Goal: Use online tool/utility: Utilize a website feature to perform a specific function

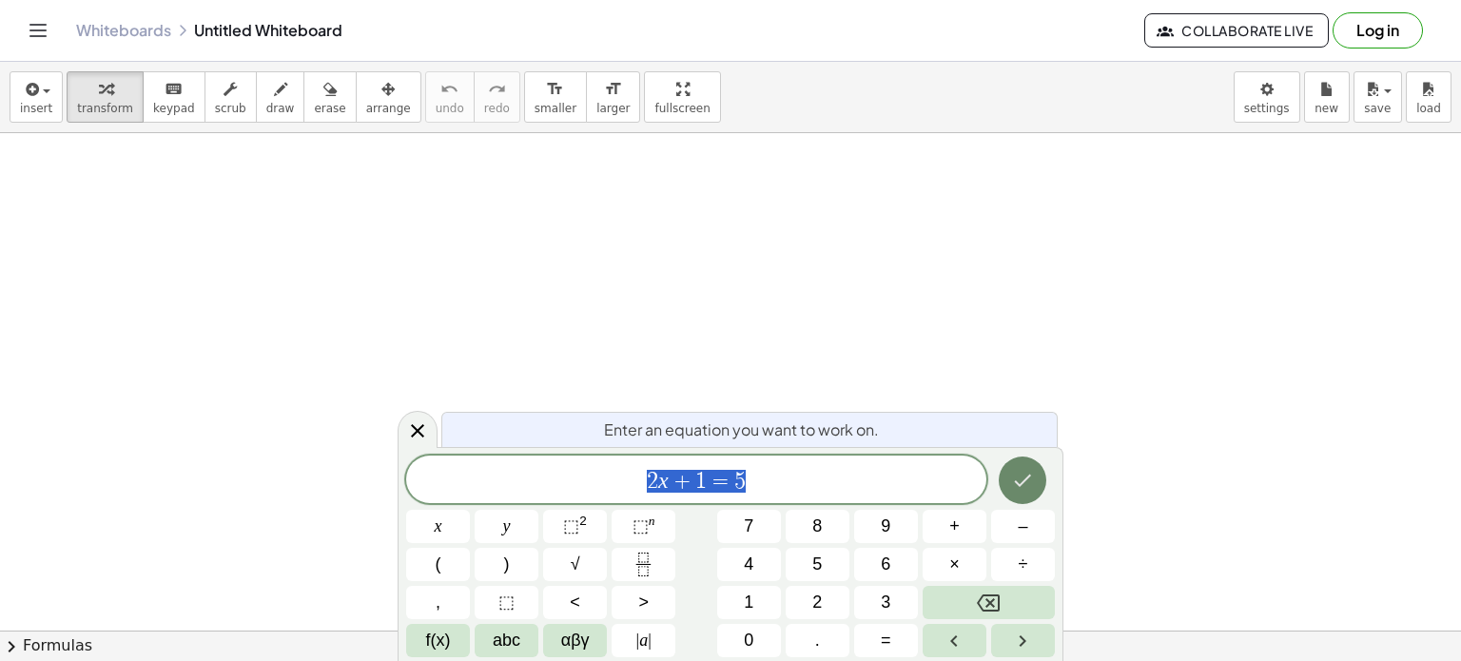
click at [1022, 469] on icon "Done" at bounding box center [1022, 480] width 23 height 23
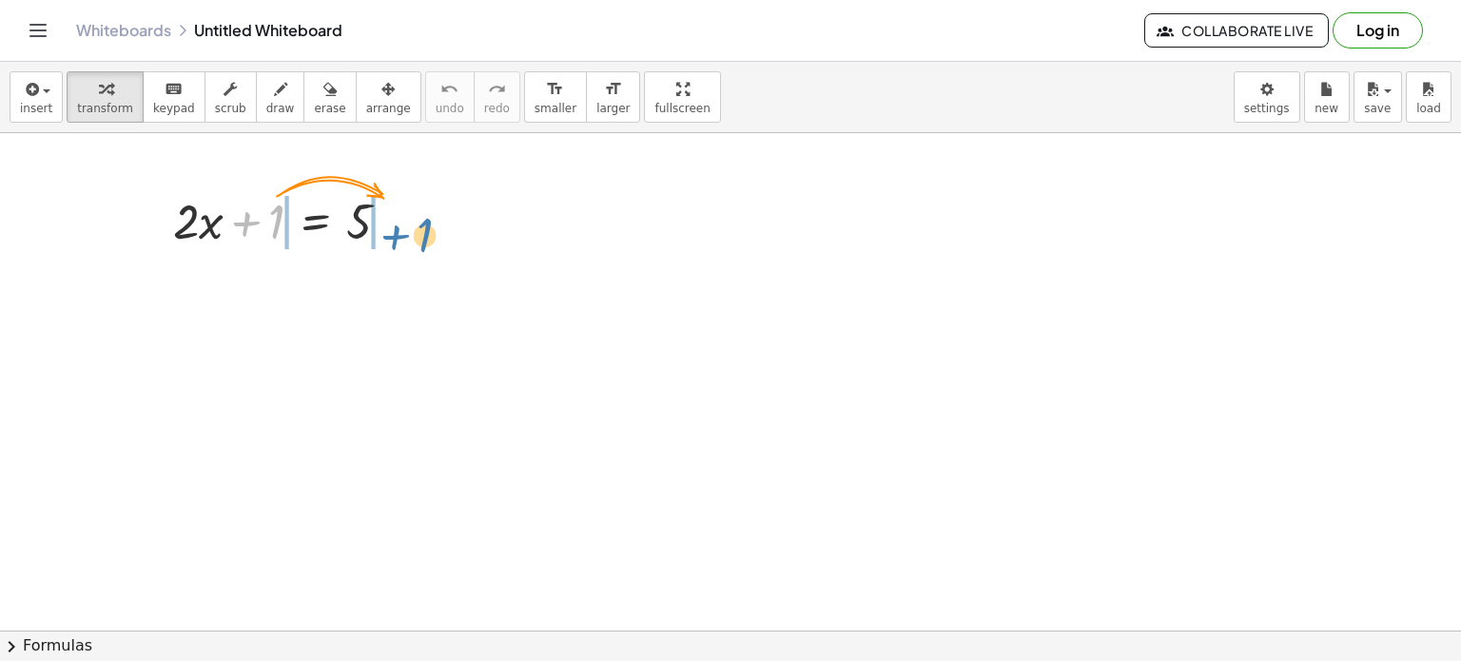
drag, startPoint x: 245, startPoint y: 214, endPoint x: 395, endPoint y: 227, distance: 150.0
click at [395, 227] on div at bounding box center [289, 219] width 251 height 65
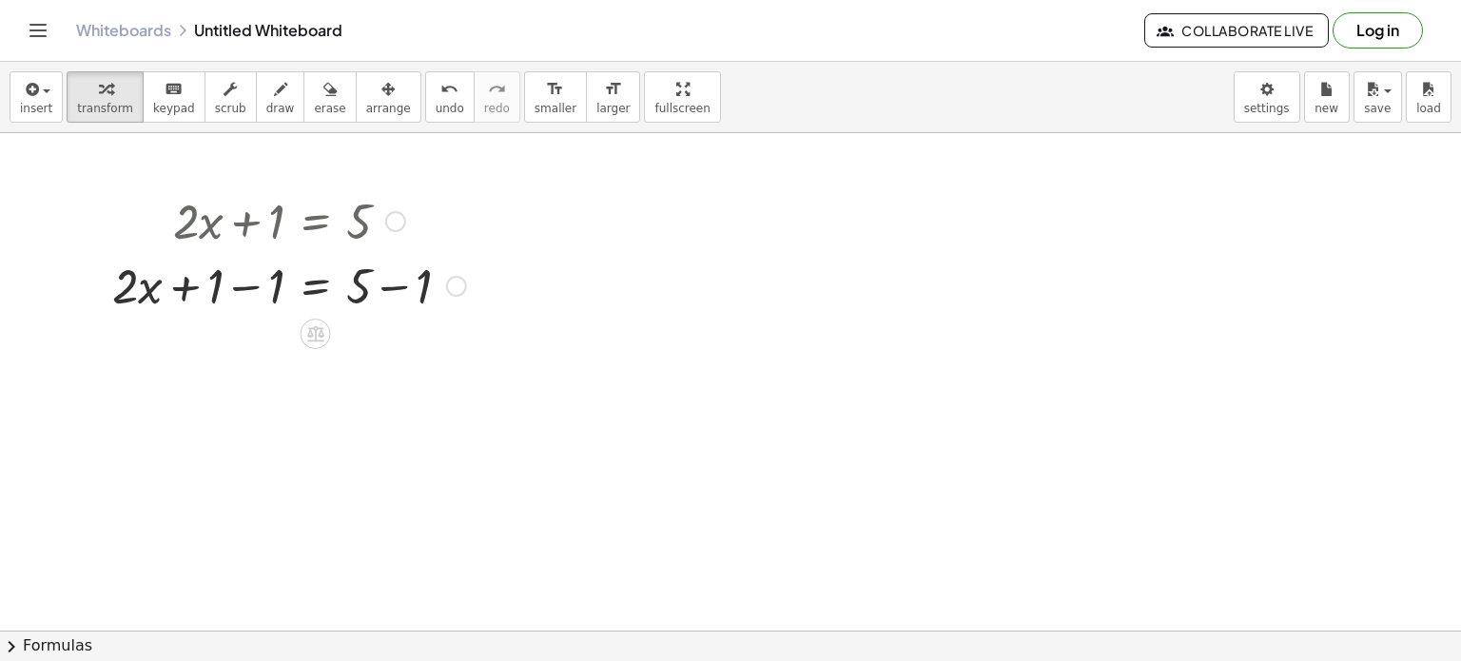
click at [213, 286] on div at bounding box center [289, 284] width 373 height 65
click at [259, 285] on div at bounding box center [289, 284] width 373 height 65
click at [259, 285] on div at bounding box center [320, 284] width 312 height 65
click at [401, 348] on div at bounding box center [289, 349] width 373 height 65
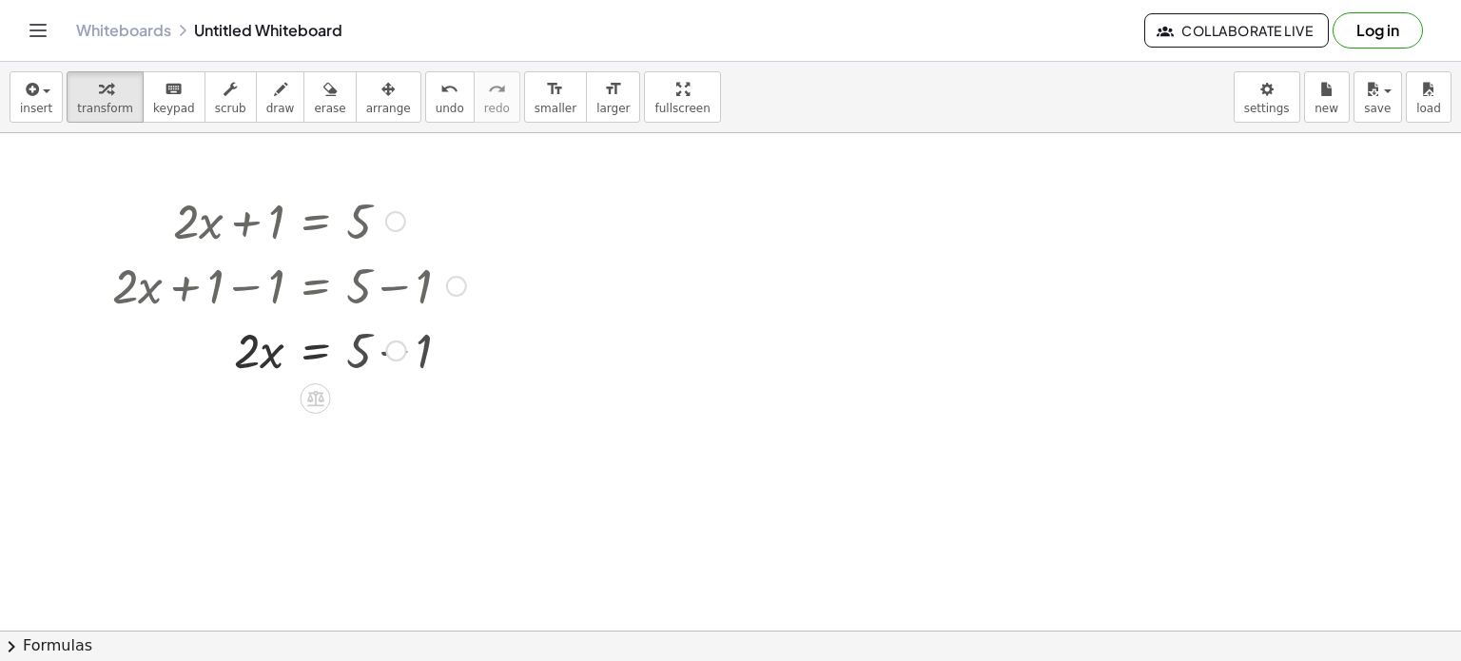
click at [316, 351] on div "· 2 · x = 5 + − 1 4" at bounding box center [316, 351] width 0 height 0
click at [245, 359] on div at bounding box center [289, 349] width 373 height 65
drag, startPoint x: 245, startPoint y: 359, endPoint x: 373, endPoint y: 418, distance: 140.5
click at [406, 430] on div at bounding box center [405, 431] width 21 height 21
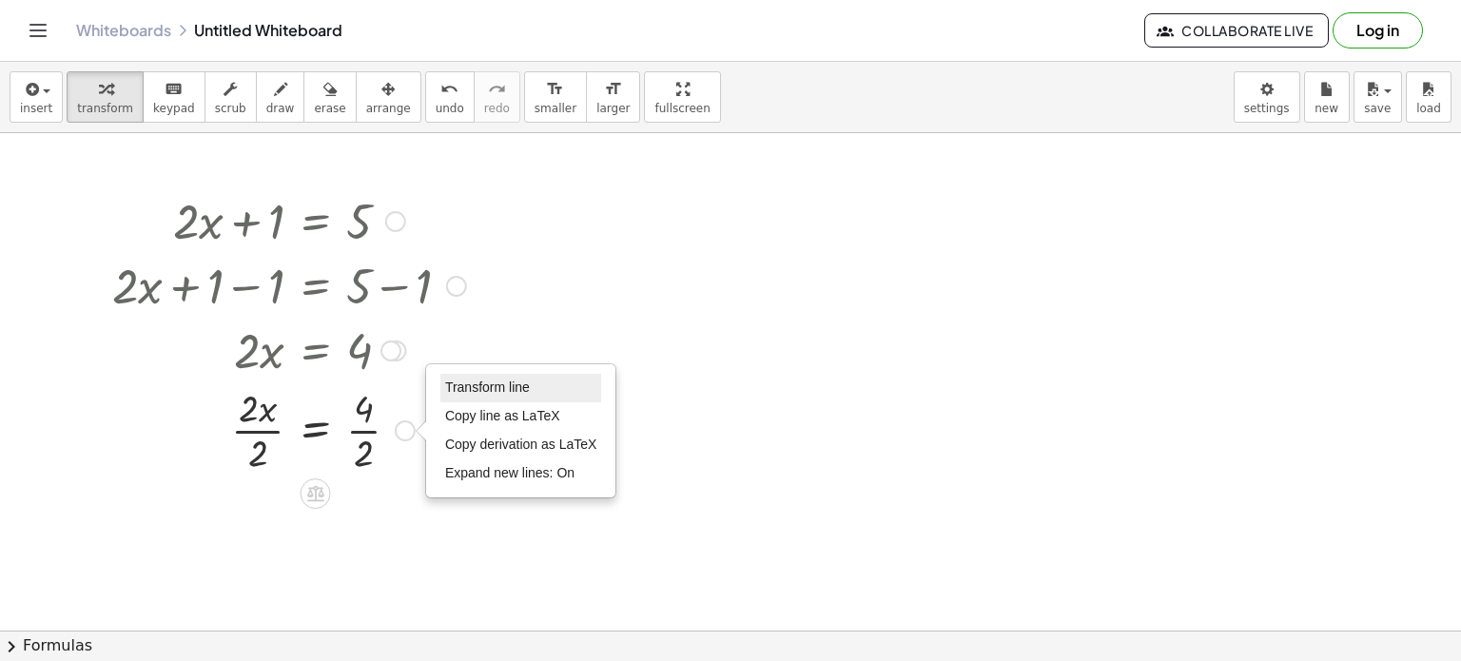
click at [466, 396] on li "Transform line" at bounding box center [522, 388] width 162 height 29
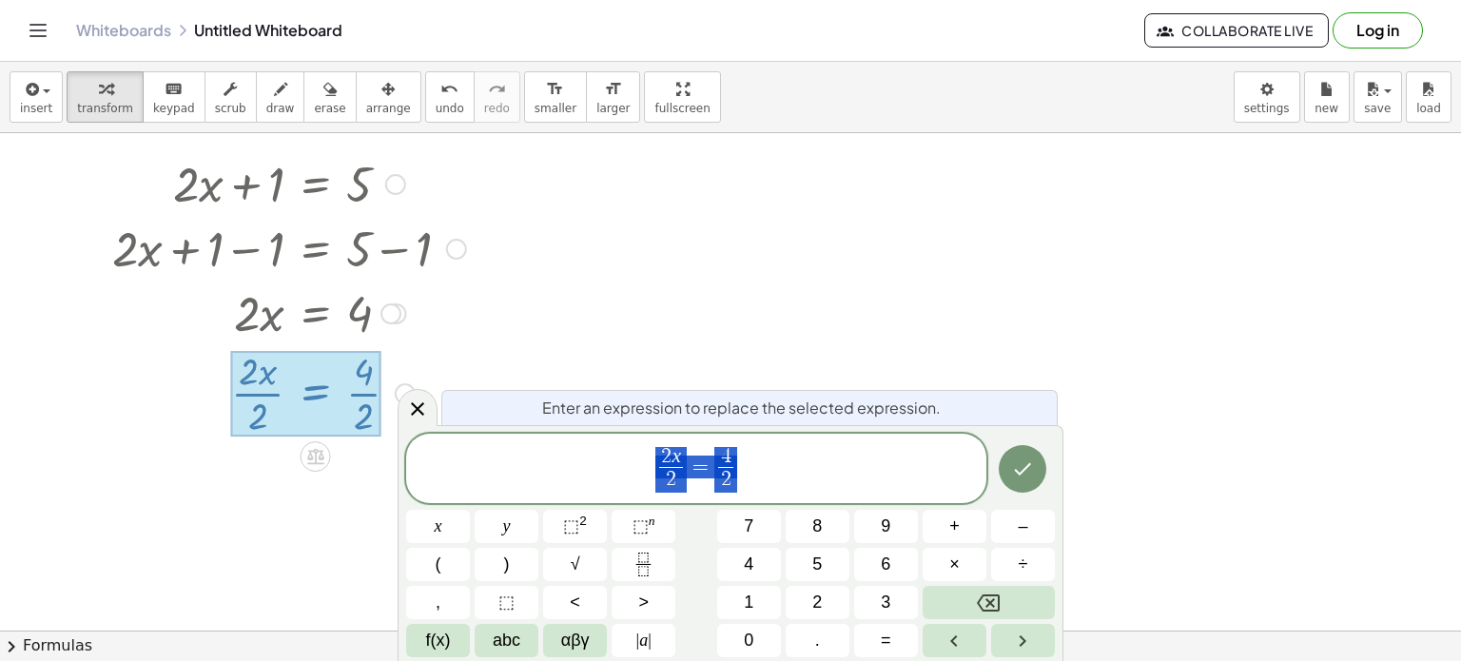
scroll to position [40, 0]
click at [813, 352] on div at bounding box center [730, 653] width 1461 height 1121
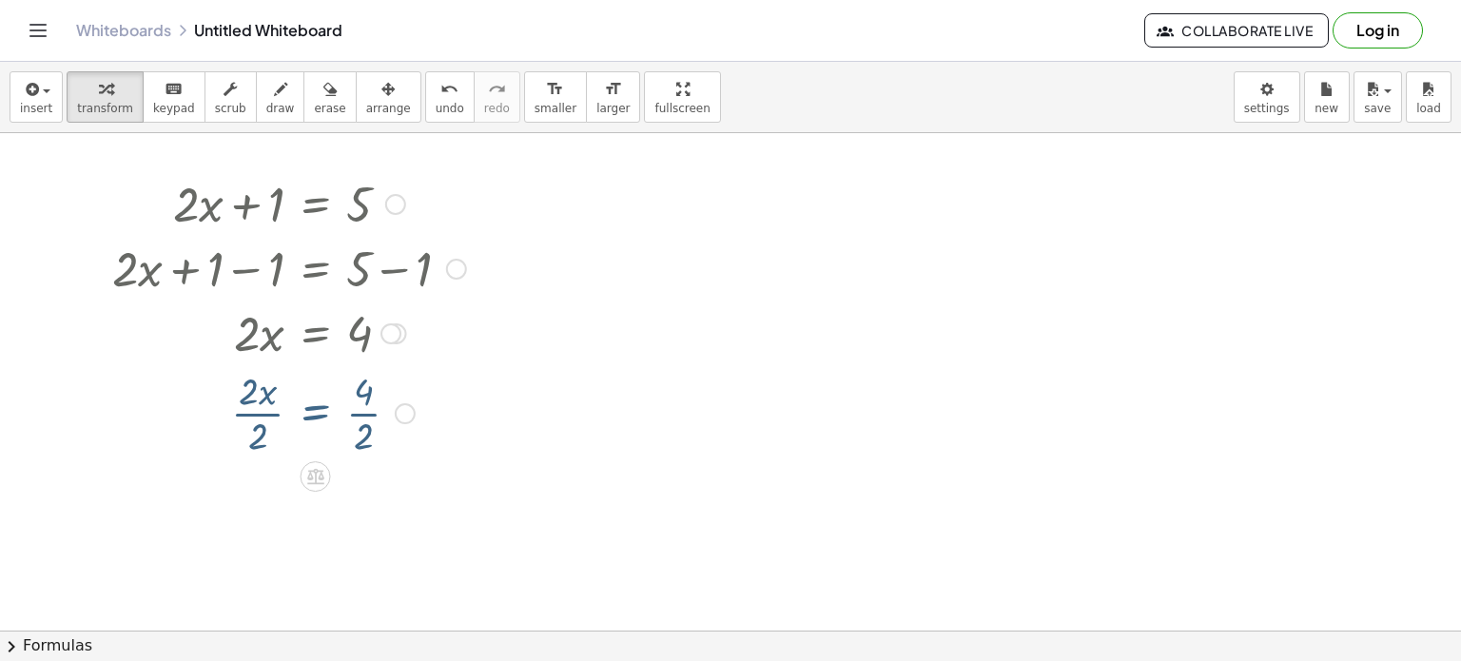
scroll to position [0, 0]
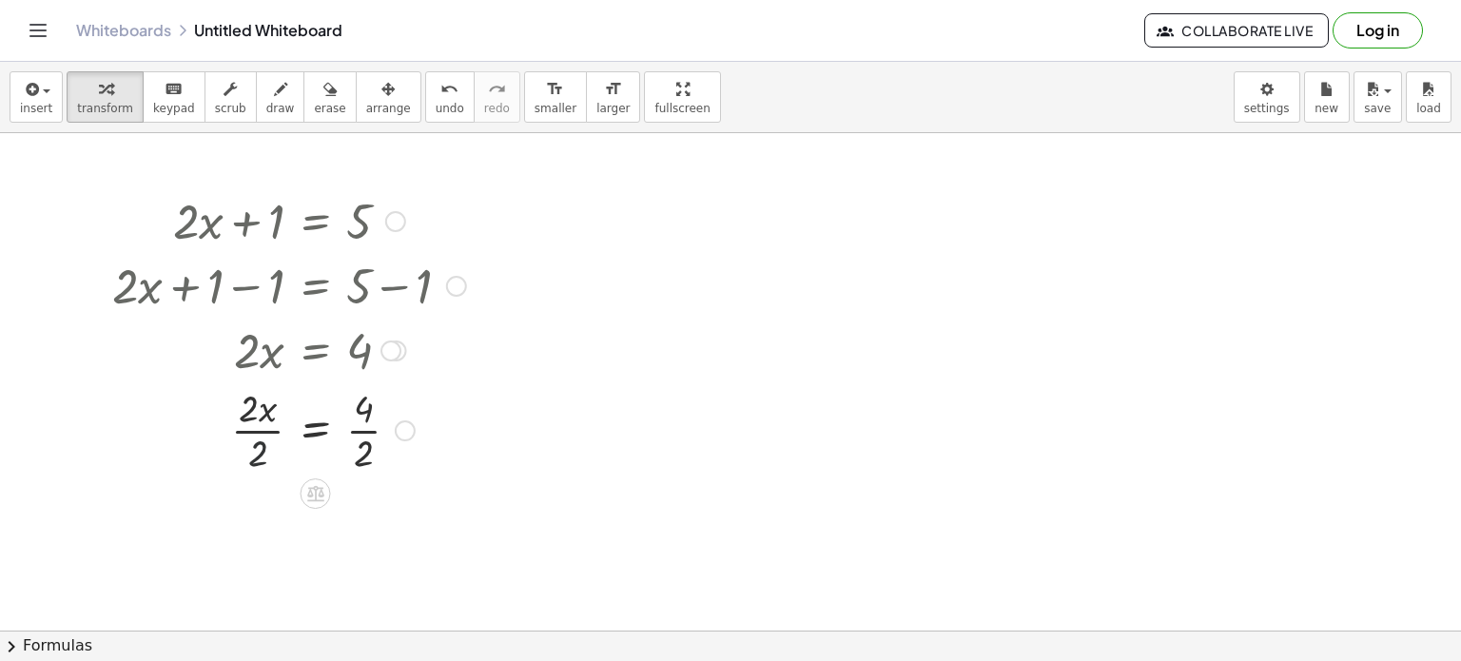
click at [248, 450] on div at bounding box center [289, 429] width 373 height 95
click at [369, 544] on div at bounding box center [289, 524] width 373 height 95
click at [369, 544] on div at bounding box center [289, 524] width 373 height 63
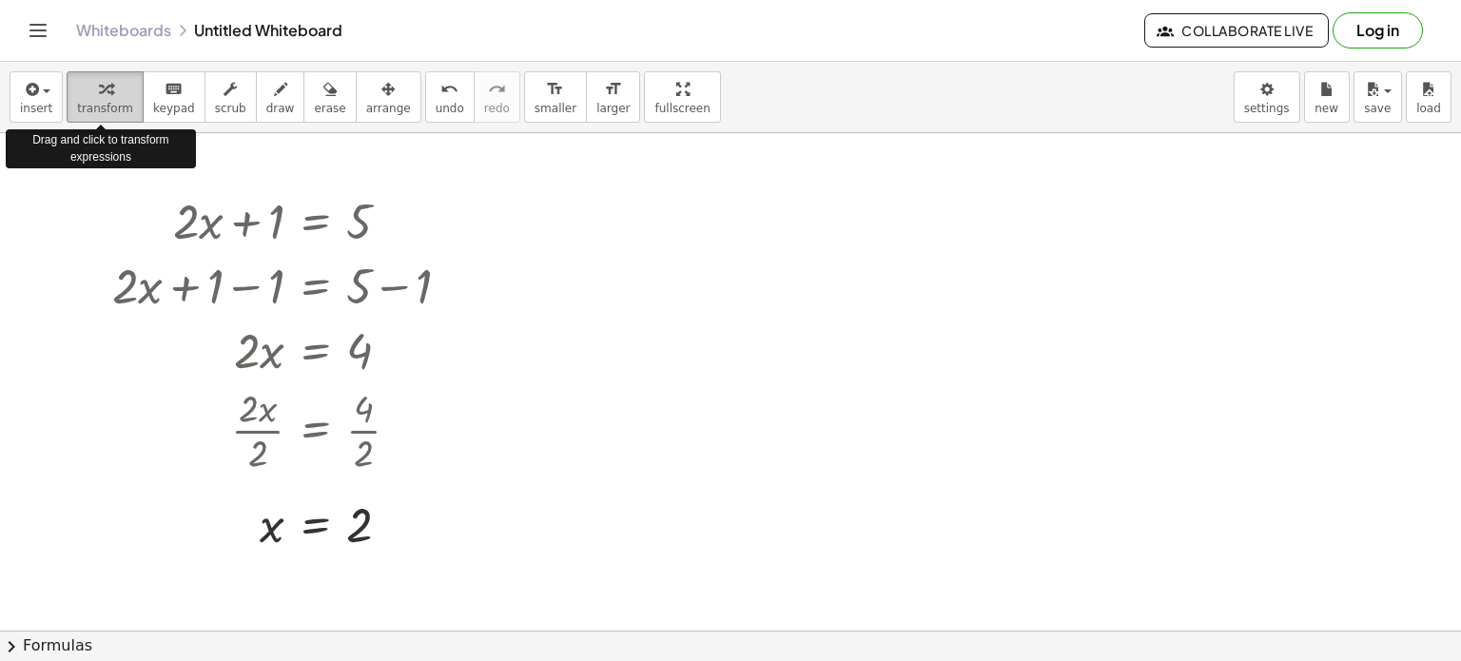
click at [100, 108] on span "transform" at bounding box center [105, 108] width 56 height 13
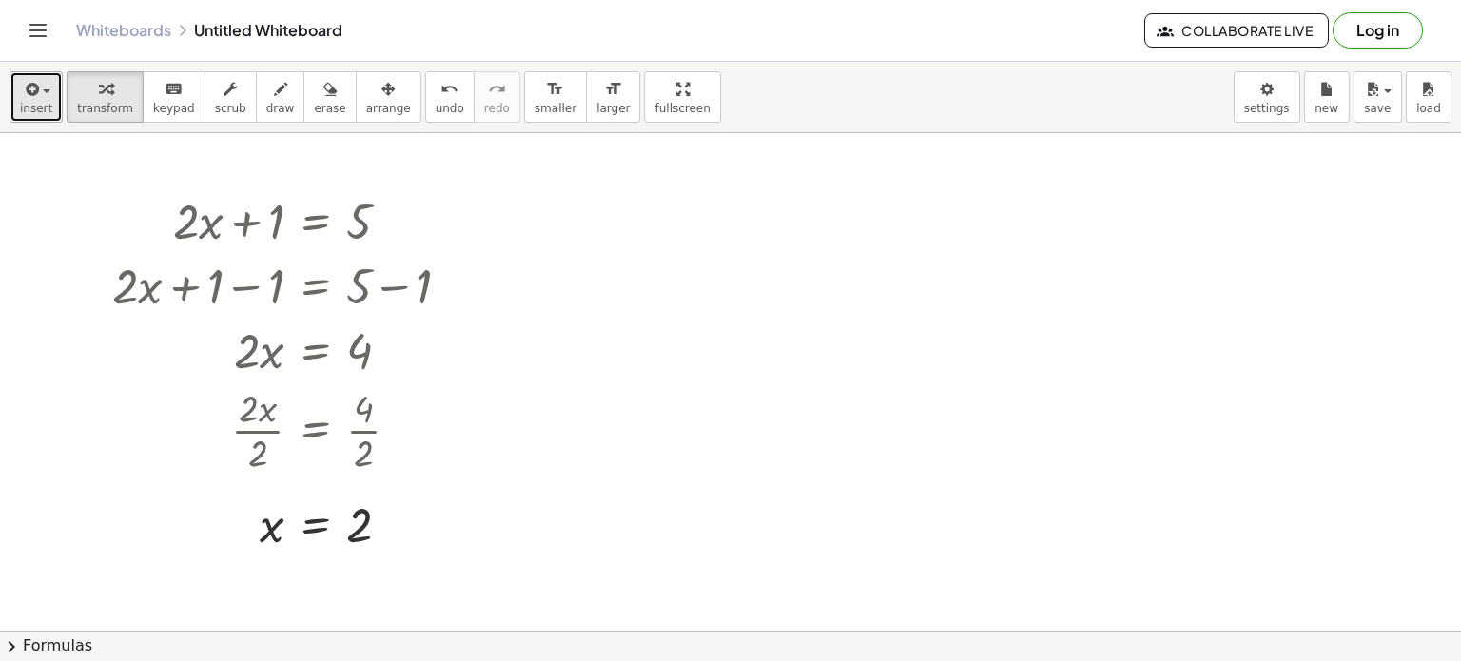
click at [41, 107] on span "insert" at bounding box center [36, 108] width 32 height 13
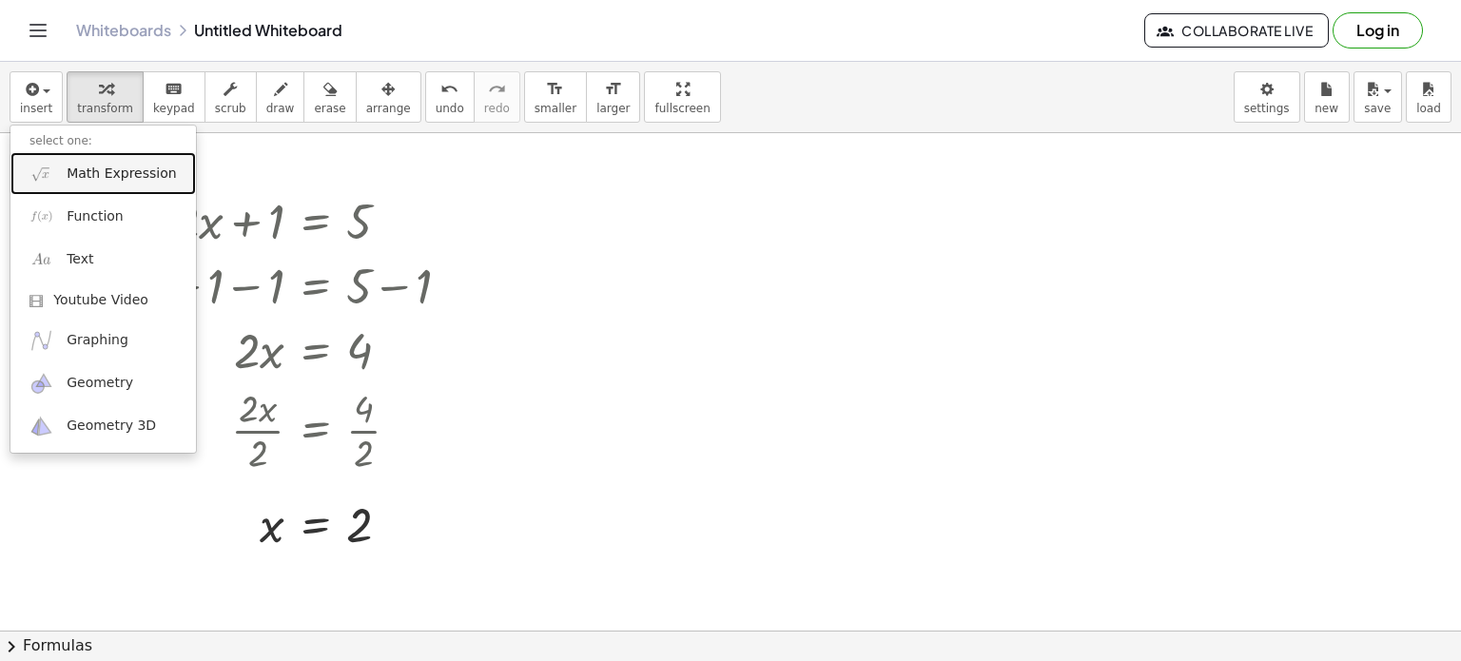
click at [118, 180] on span "Math Expression" at bounding box center [121, 174] width 109 height 19
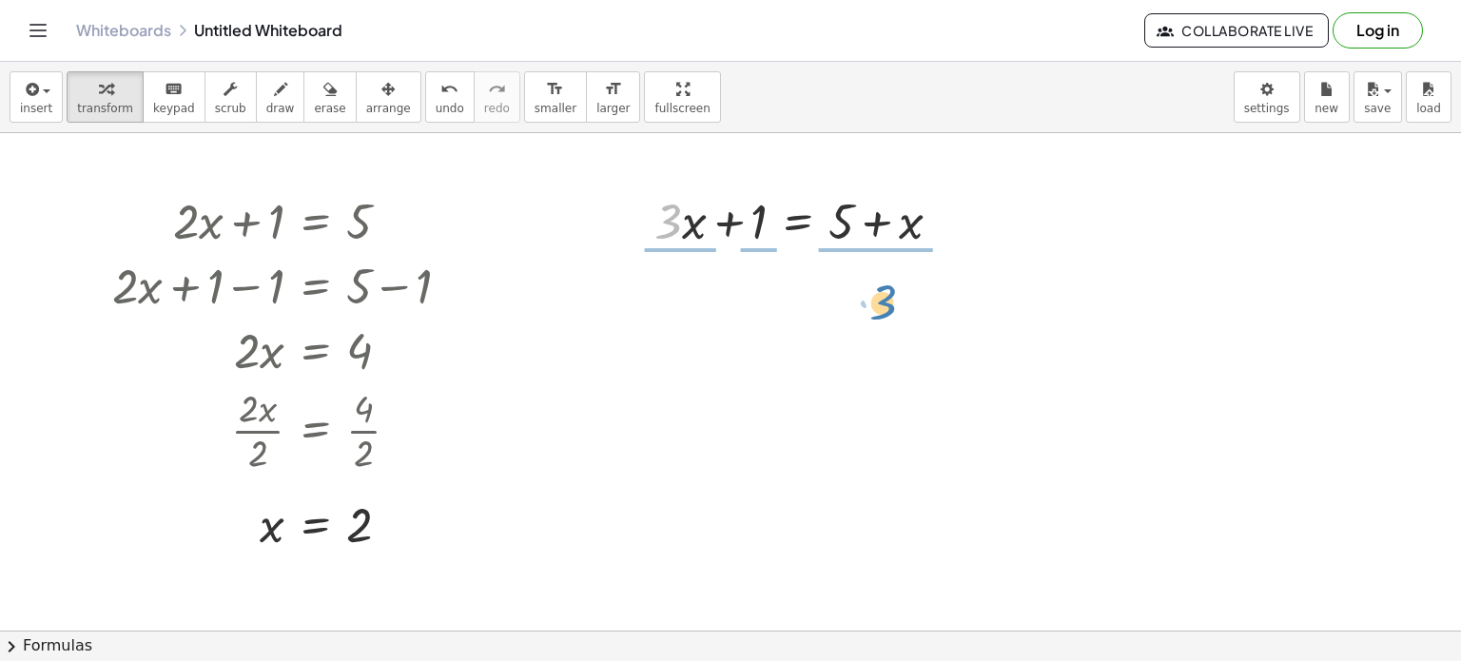
drag, startPoint x: 665, startPoint y: 225, endPoint x: 882, endPoint y: 306, distance: 231.5
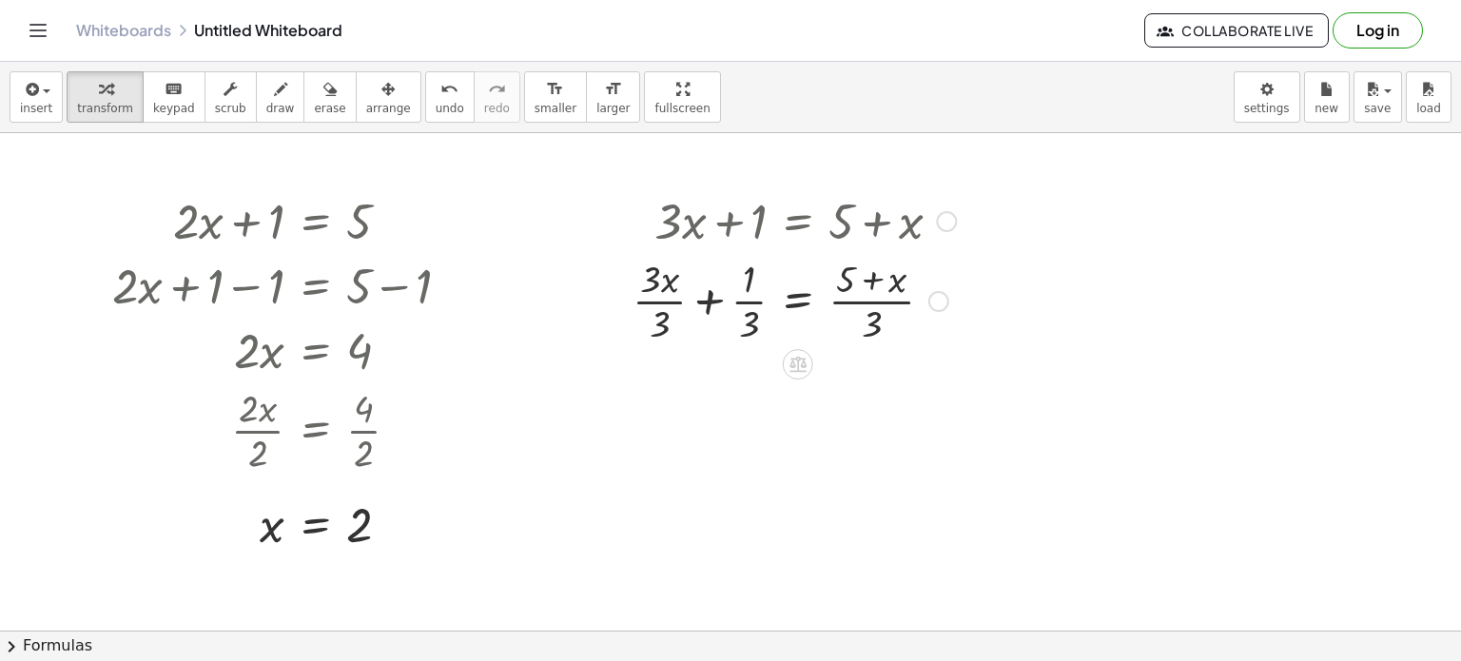
click at [663, 323] on div at bounding box center [794, 299] width 343 height 95
click at [663, 323] on div at bounding box center [805, 299] width 321 height 95
click at [663, 323] on div at bounding box center [794, 299] width 343 height 95
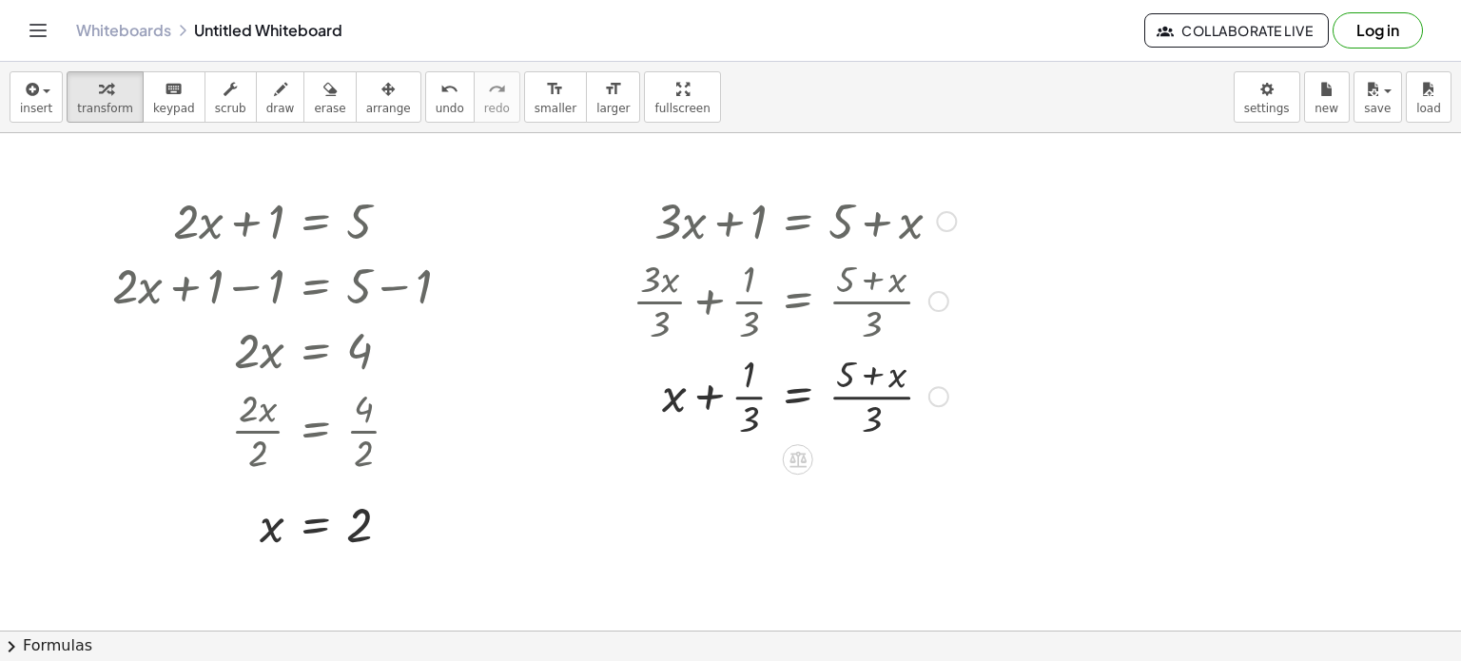
click at [753, 407] on div at bounding box center [794, 394] width 343 height 95
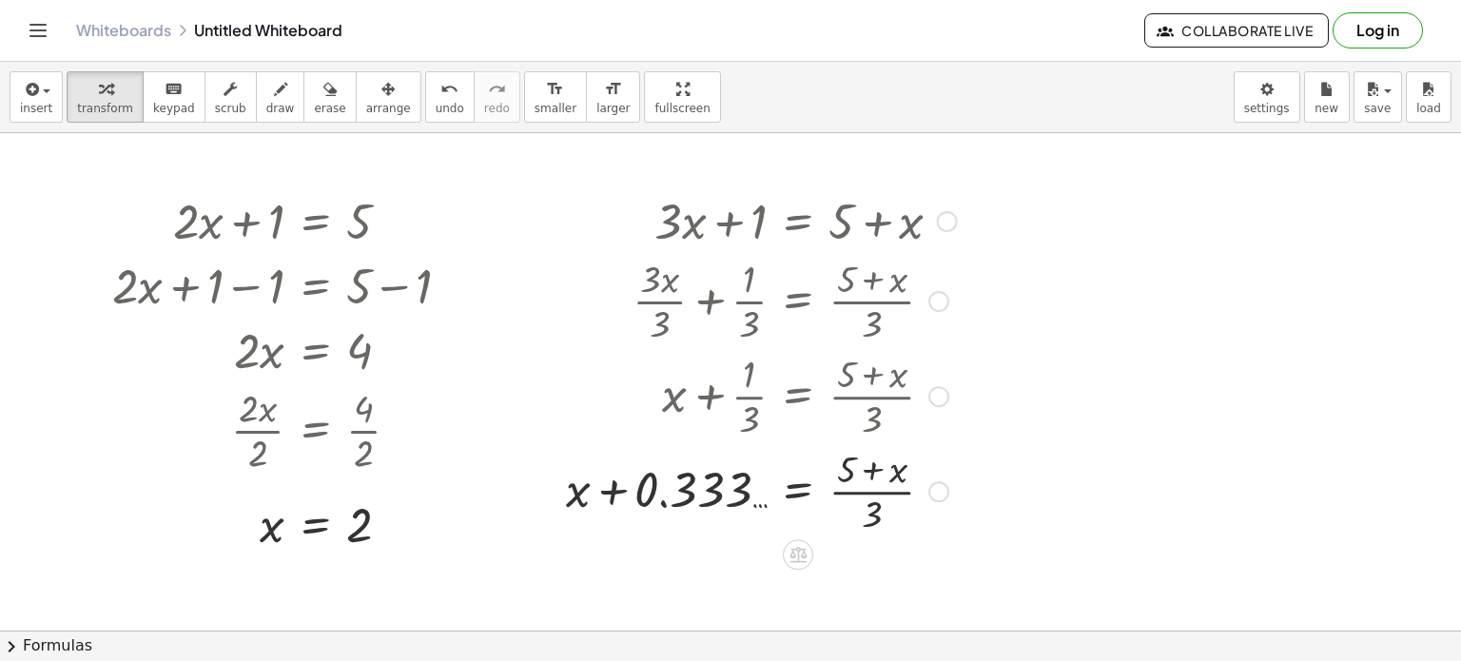
click at [753, 407] on div at bounding box center [762, 394] width 410 height 95
click at [871, 513] on div at bounding box center [762, 489] width 410 height 95
click at [871, 471] on div at bounding box center [762, 489] width 410 height 95
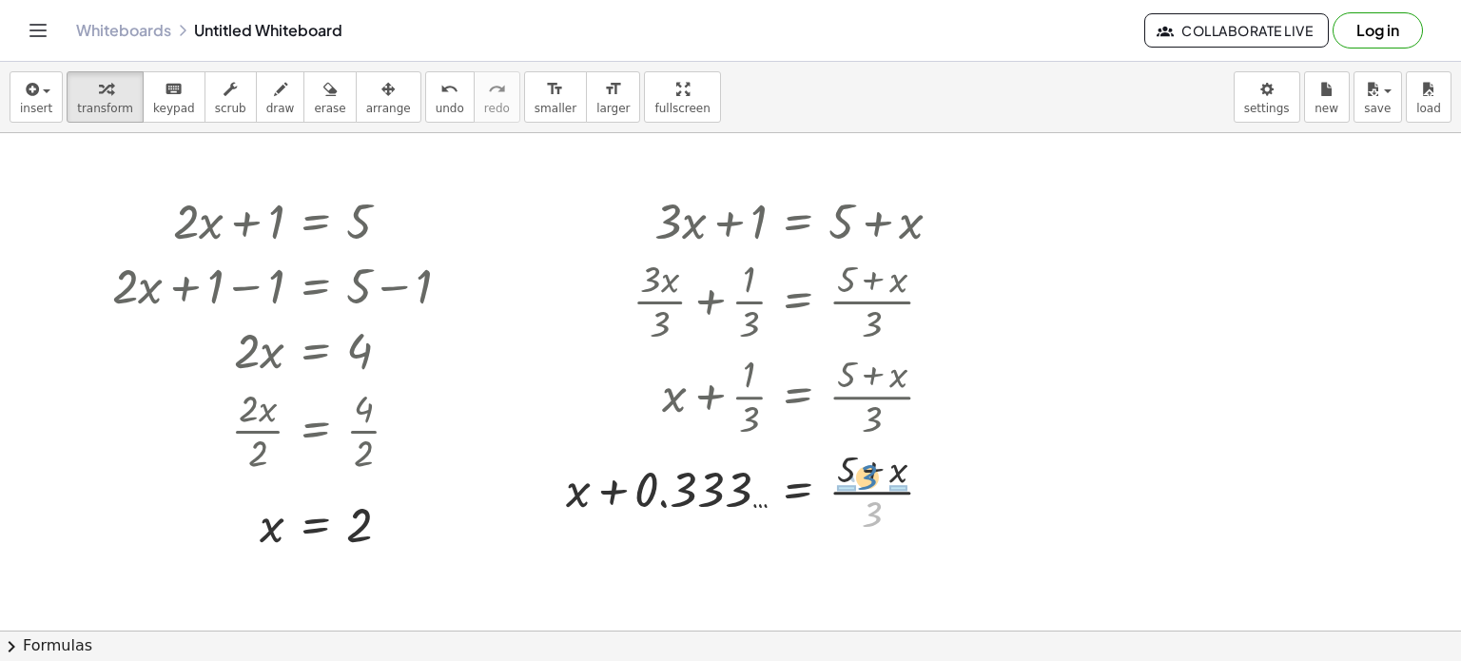
drag, startPoint x: 878, startPoint y: 516, endPoint x: 873, endPoint y: 480, distance: 36.5
click at [873, 480] on div at bounding box center [762, 489] width 410 height 95
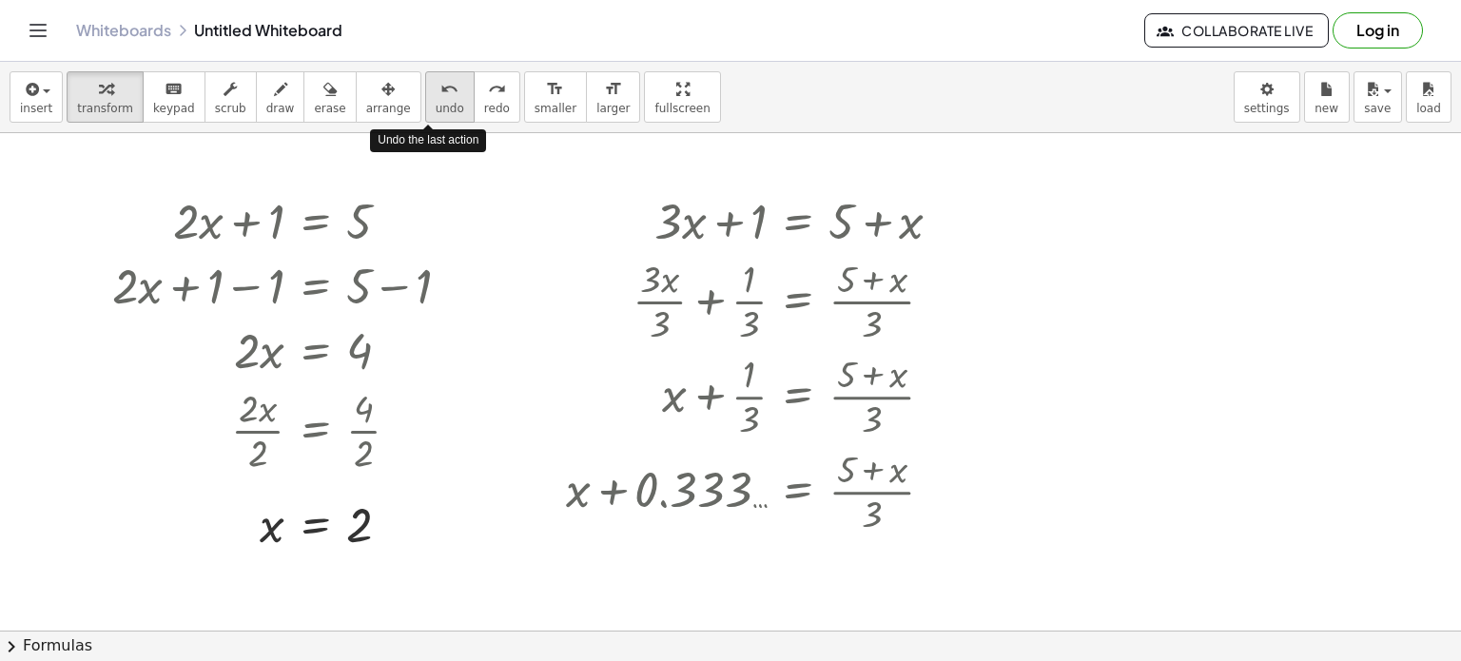
click at [441, 95] on icon "undo" at bounding box center [450, 89] width 18 height 23
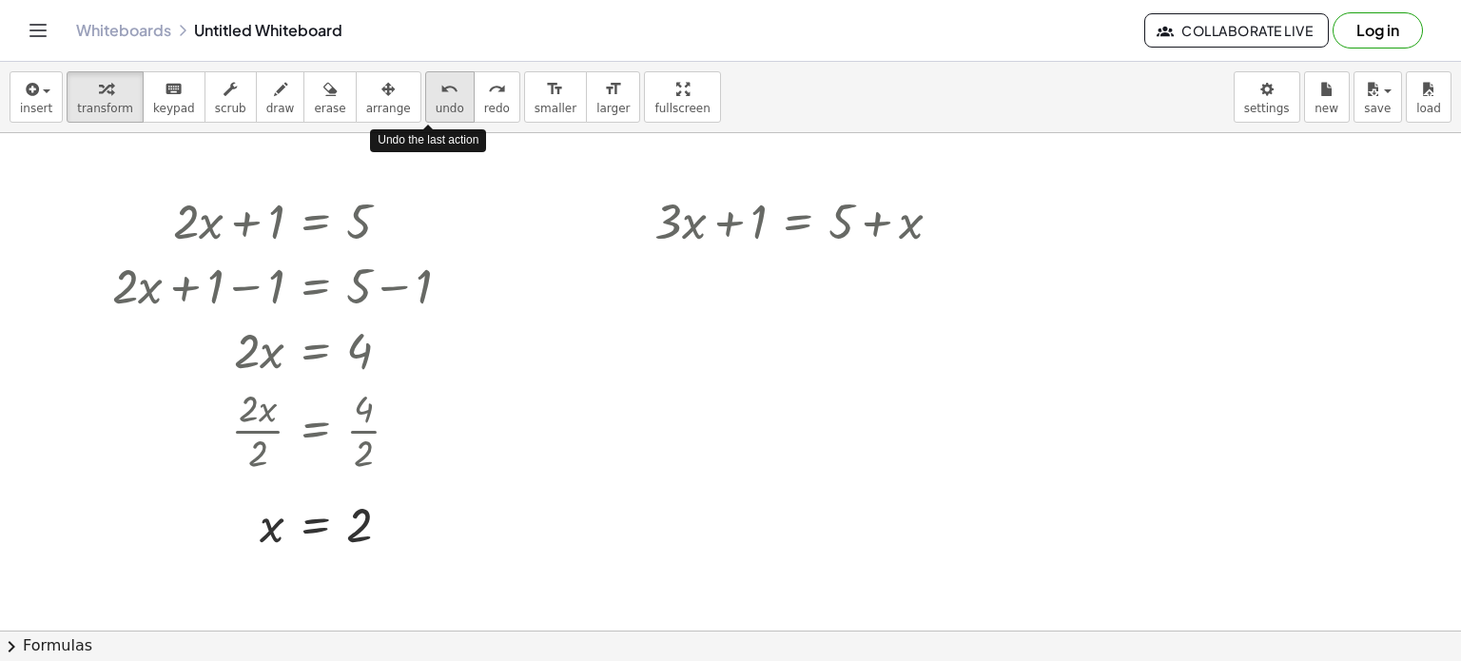
click at [441, 95] on icon "undo" at bounding box center [450, 89] width 18 height 23
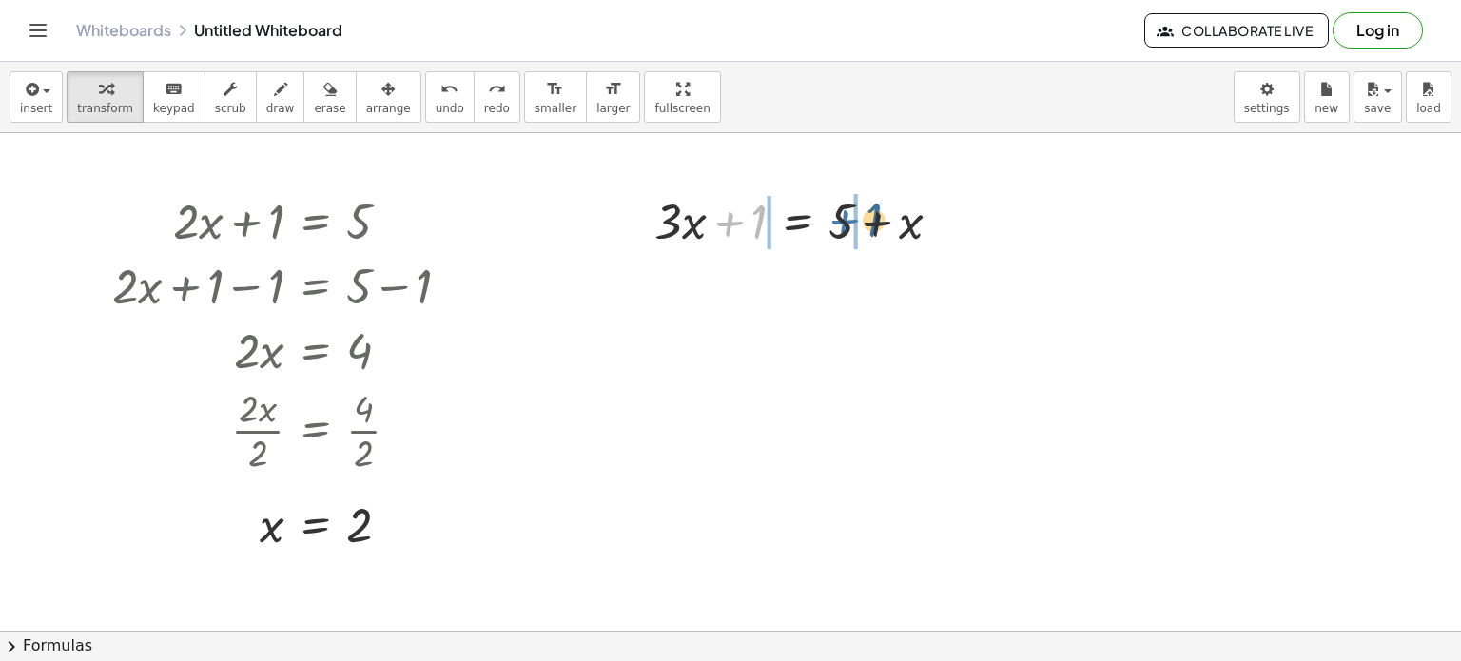
drag, startPoint x: 727, startPoint y: 229, endPoint x: 847, endPoint y: 227, distance: 119.9
click at [847, 227] on div at bounding box center [805, 219] width 321 height 65
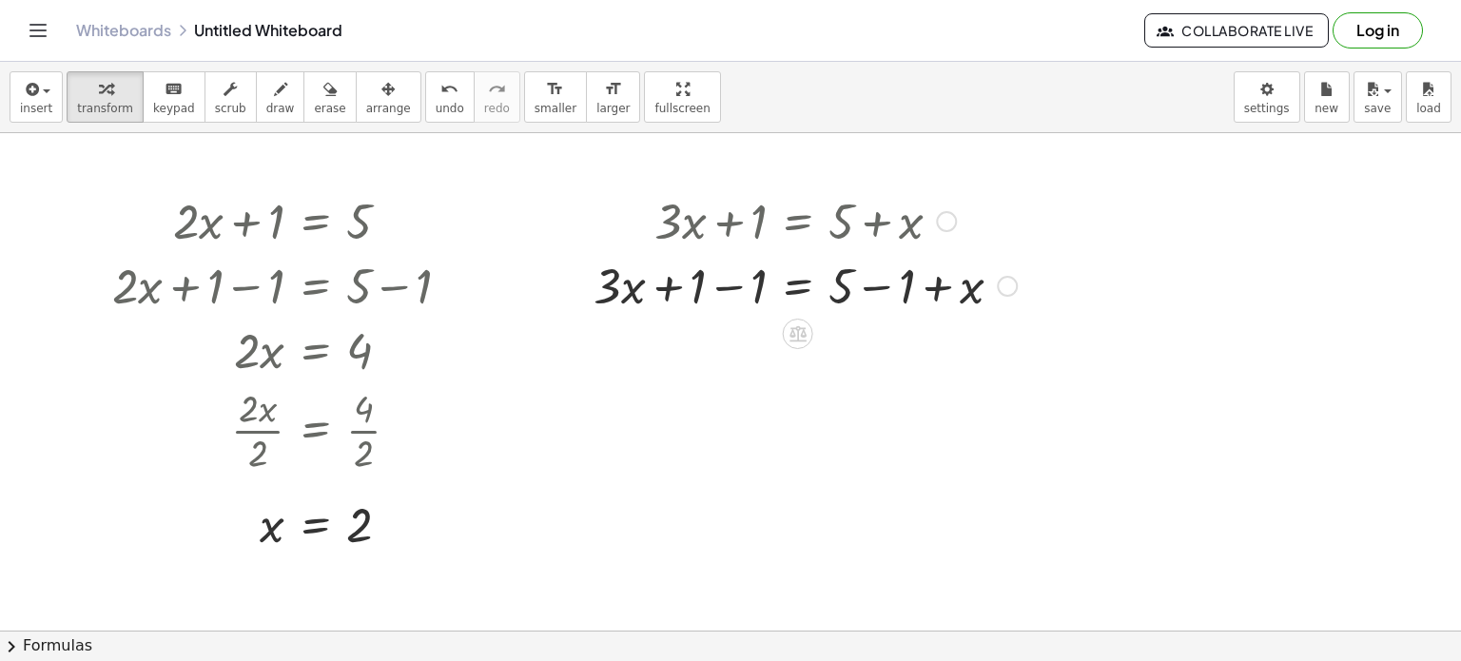
click at [969, 275] on div at bounding box center [805, 284] width 442 height 65
drag, startPoint x: 943, startPoint y: 287, endPoint x: 624, endPoint y: 296, distance: 318.8
click at [624, 296] on div at bounding box center [805, 284] width 442 height 65
click at [605, 284] on div at bounding box center [806, 284] width 580 height 65
click at [605, 284] on div at bounding box center [840, 284] width 511 height 65
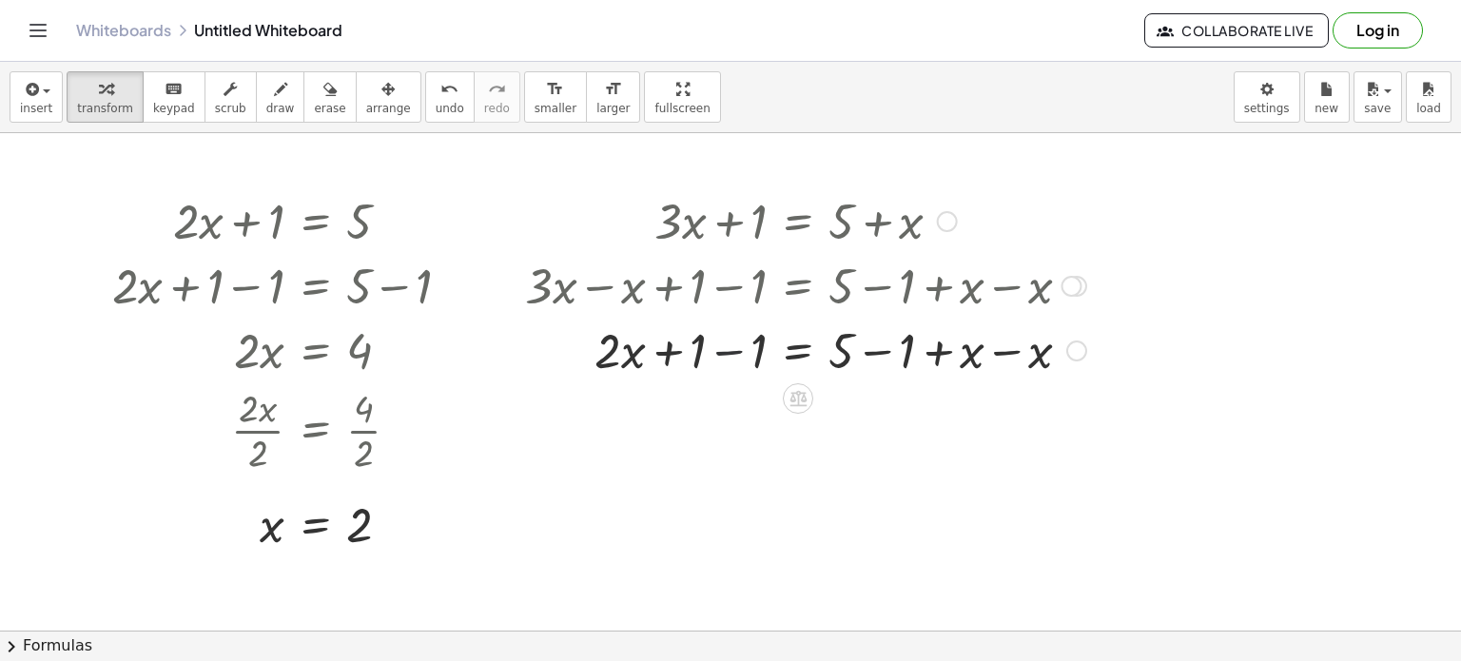
click at [733, 354] on div at bounding box center [806, 349] width 580 height 65
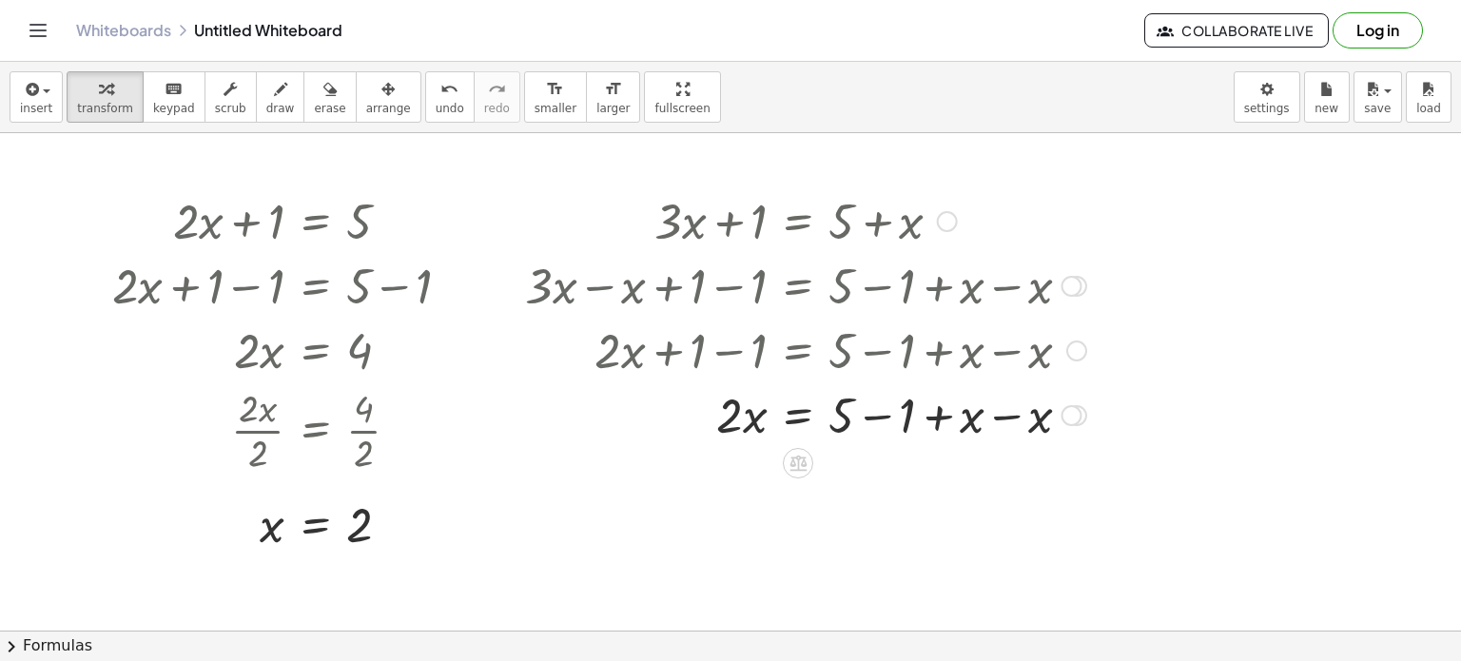
click at [871, 415] on div at bounding box center [806, 414] width 580 height 65
click at [954, 482] on div at bounding box center [806, 478] width 580 height 65
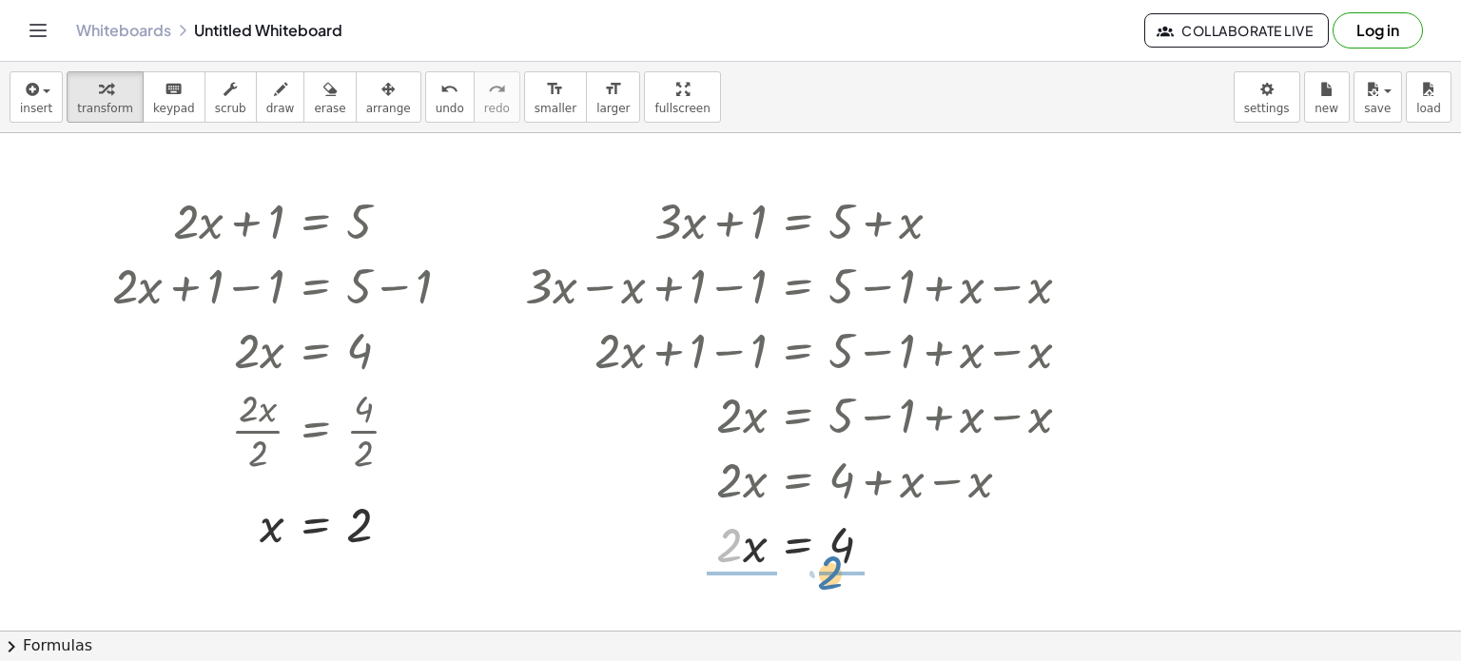
drag, startPoint x: 726, startPoint y: 558, endPoint x: 832, endPoint y: 589, distance: 109.9
click at [743, 566] on div at bounding box center [806, 543] width 580 height 95
click at [845, 567] on div at bounding box center [806, 543] width 580 height 95
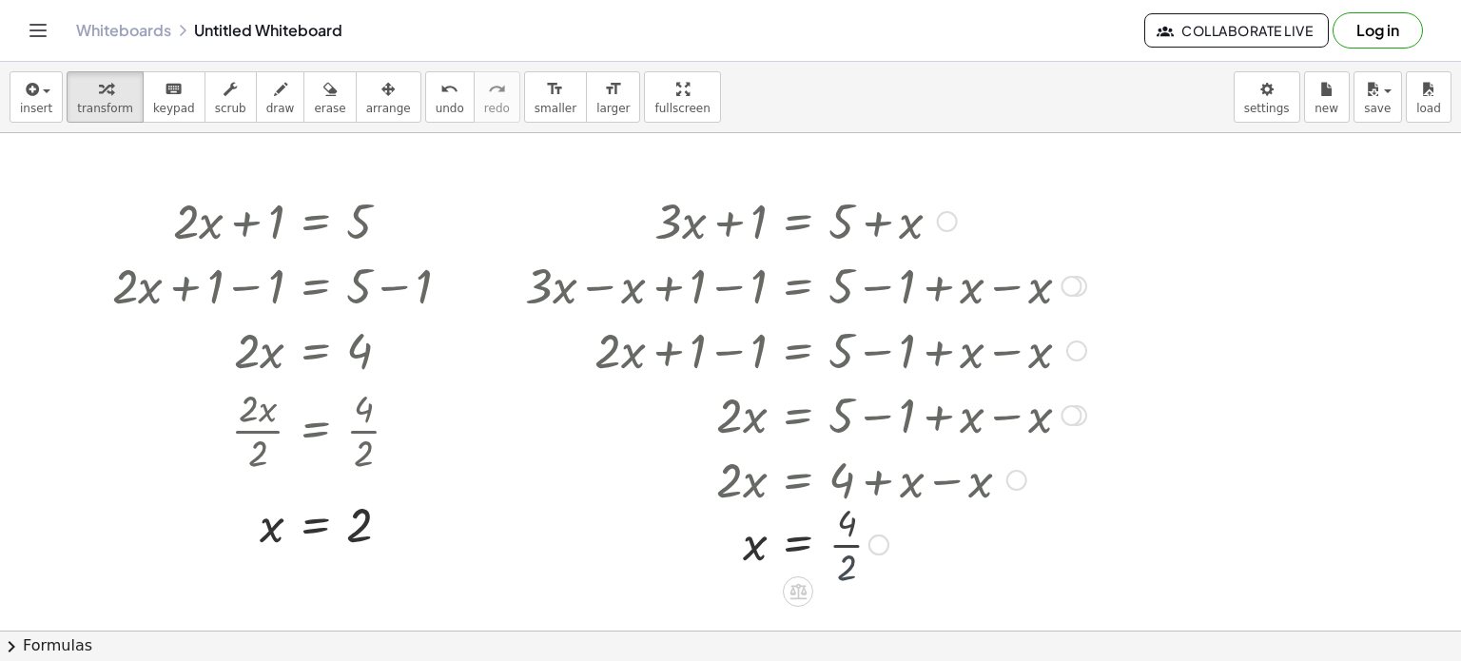
click at [845, 567] on div at bounding box center [806, 543] width 580 height 63
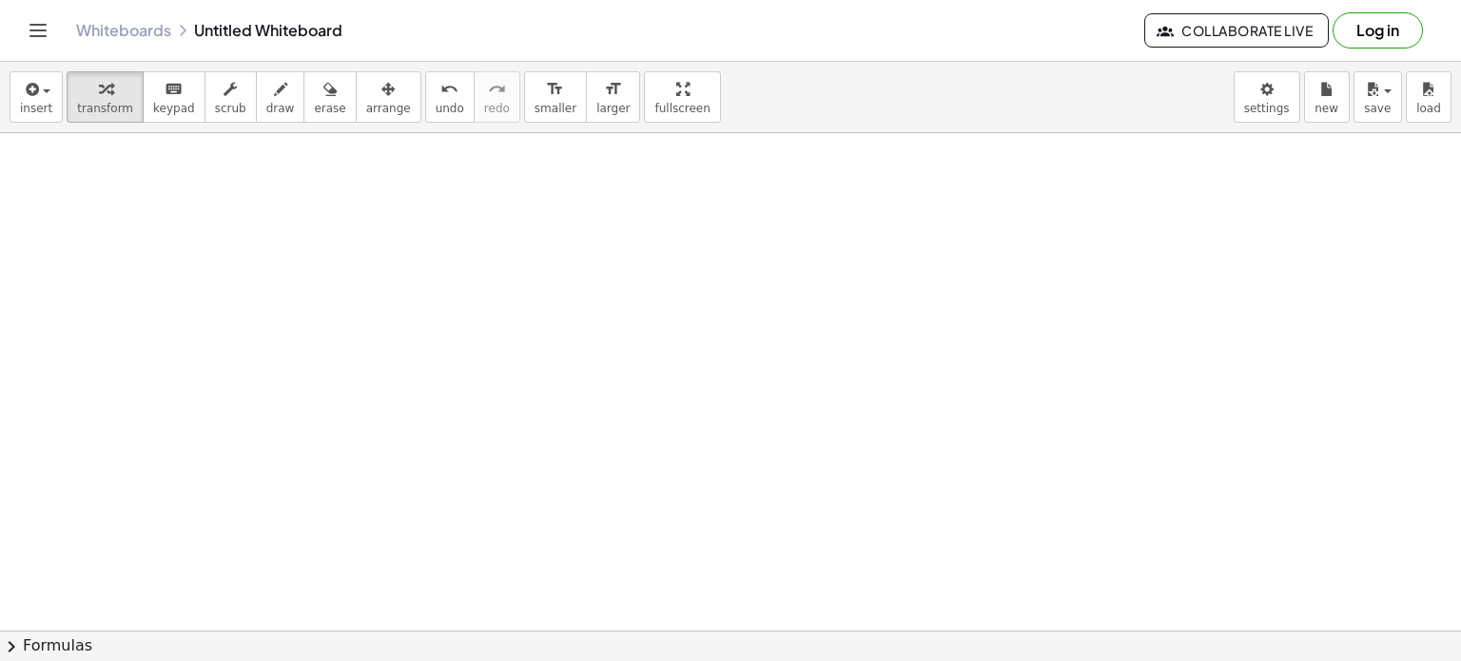
scroll to position [630, 0]
